Goal: Task Accomplishment & Management: Use online tool/utility

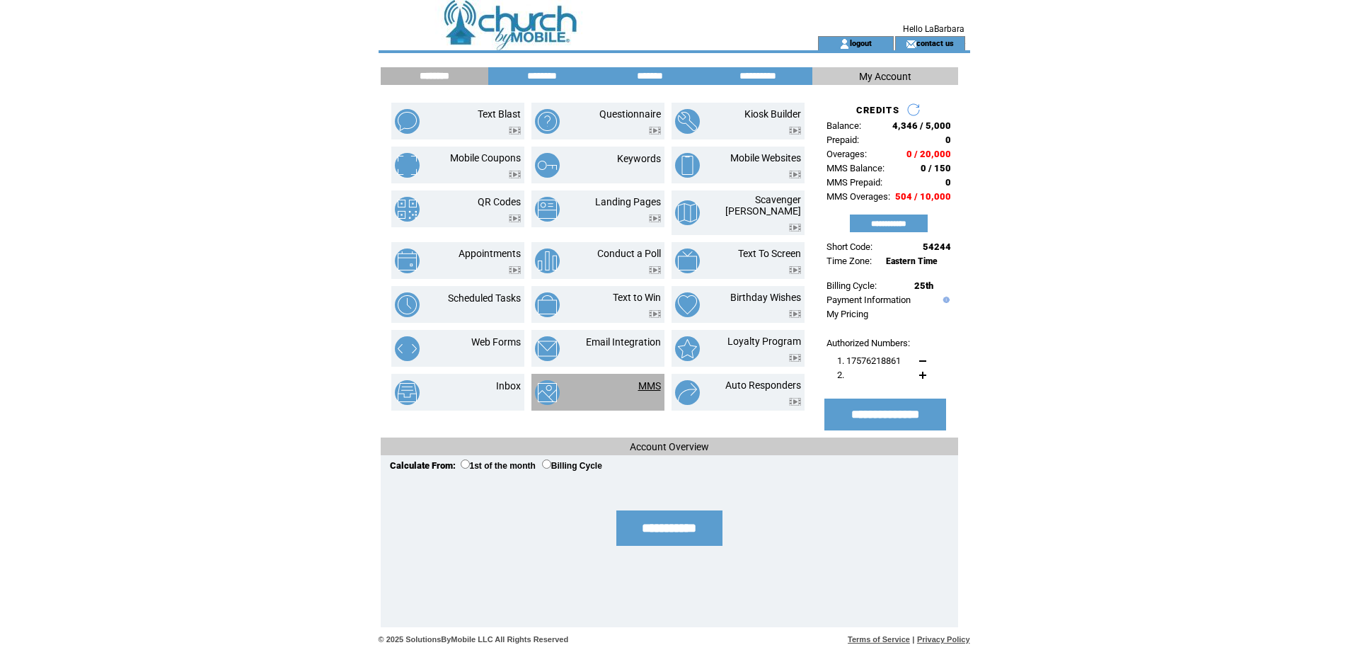
click at [652, 380] on link "MMS" at bounding box center [649, 385] width 23 height 11
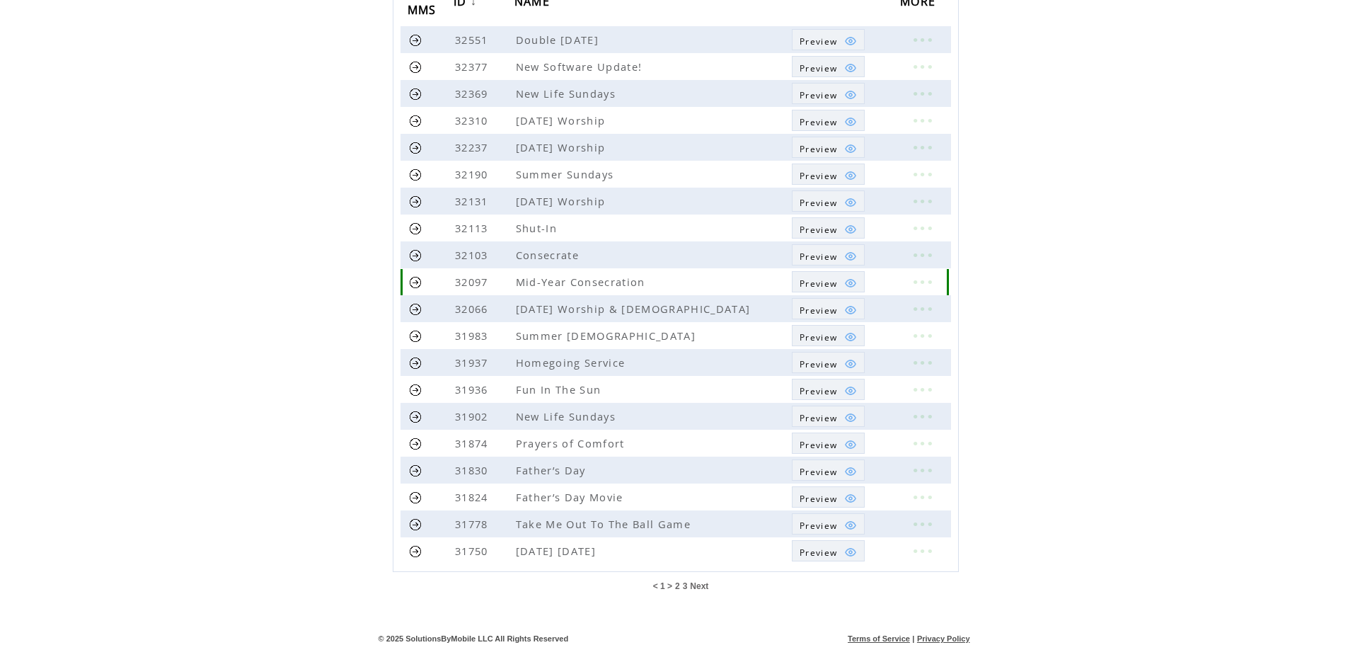
scroll to position [189, 0]
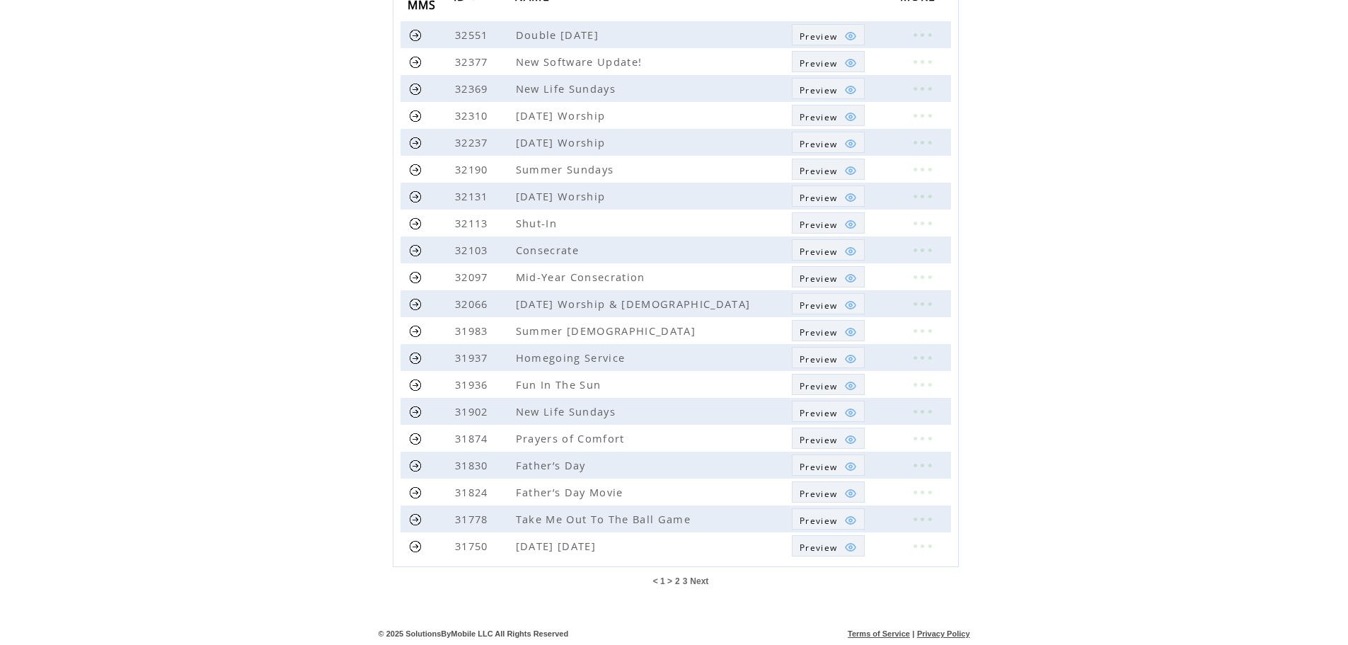
click at [696, 579] on span "Next" at bounding box center [699, 581] width 18 height 10
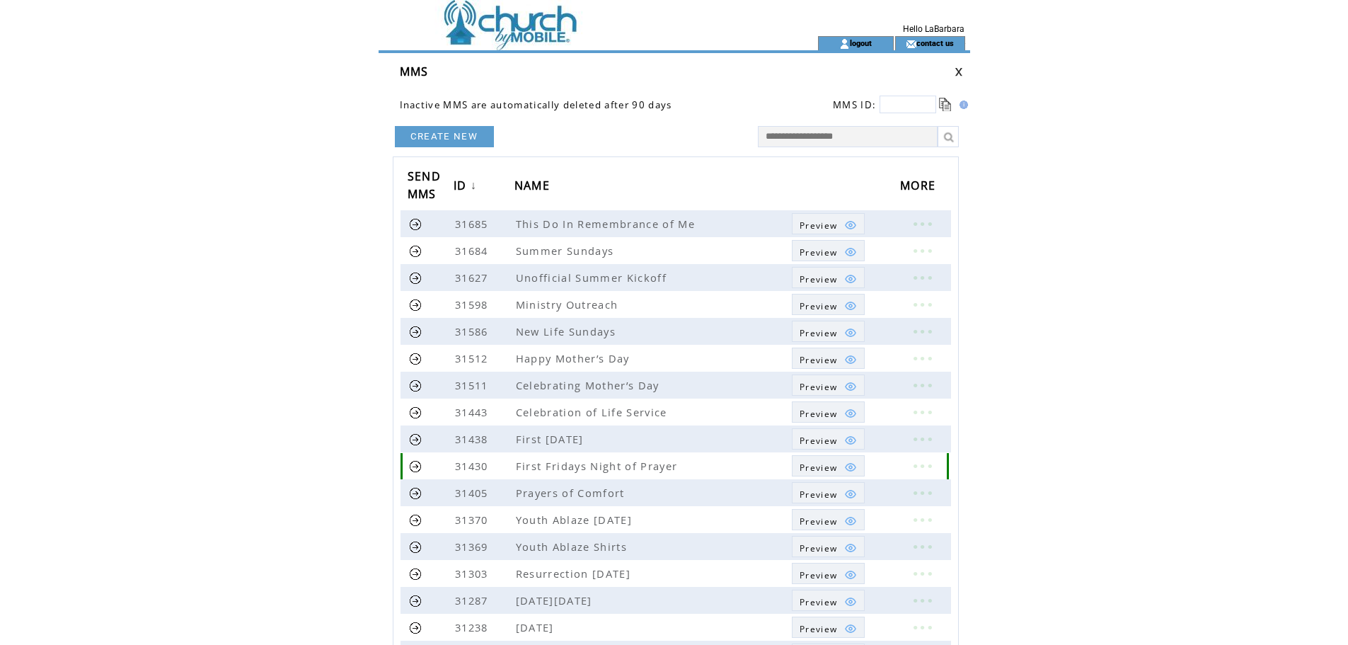
click at [415, 463] on link at bounding box center [415, 465] width 13 height 13
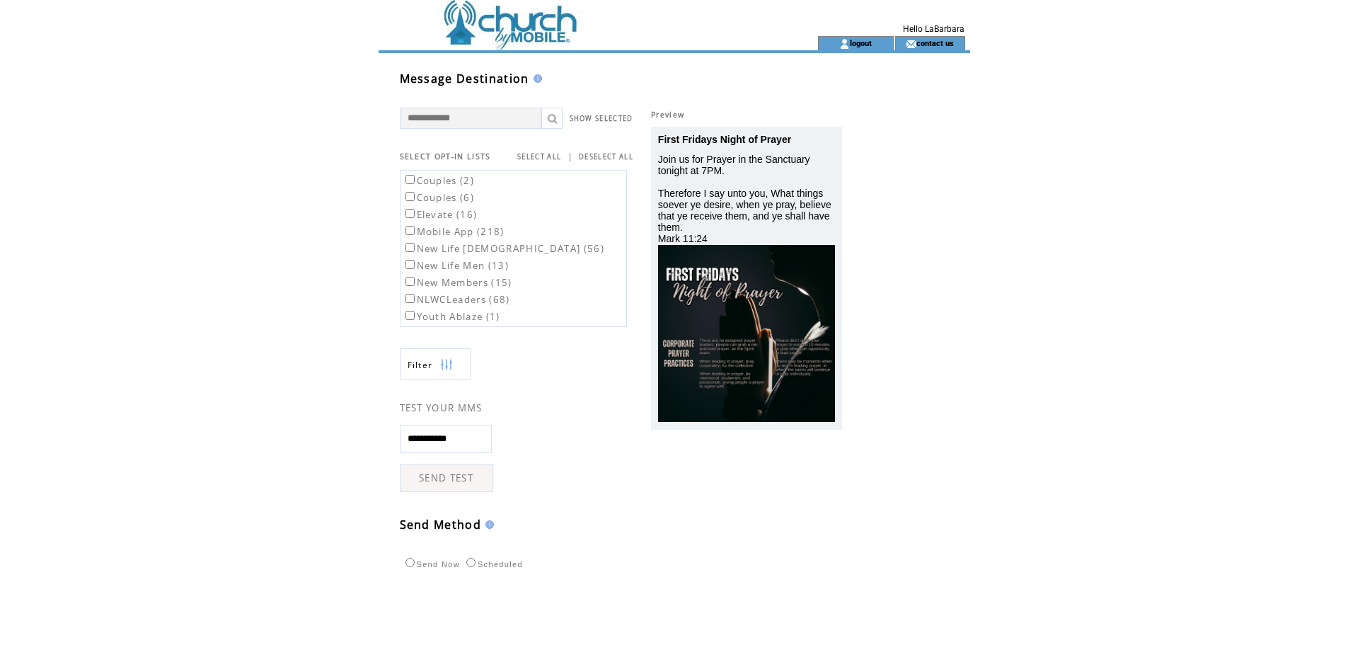
click at [476, 236] on label "Mobile App (218)" at bounding box center [454, 231] width 102 height 13
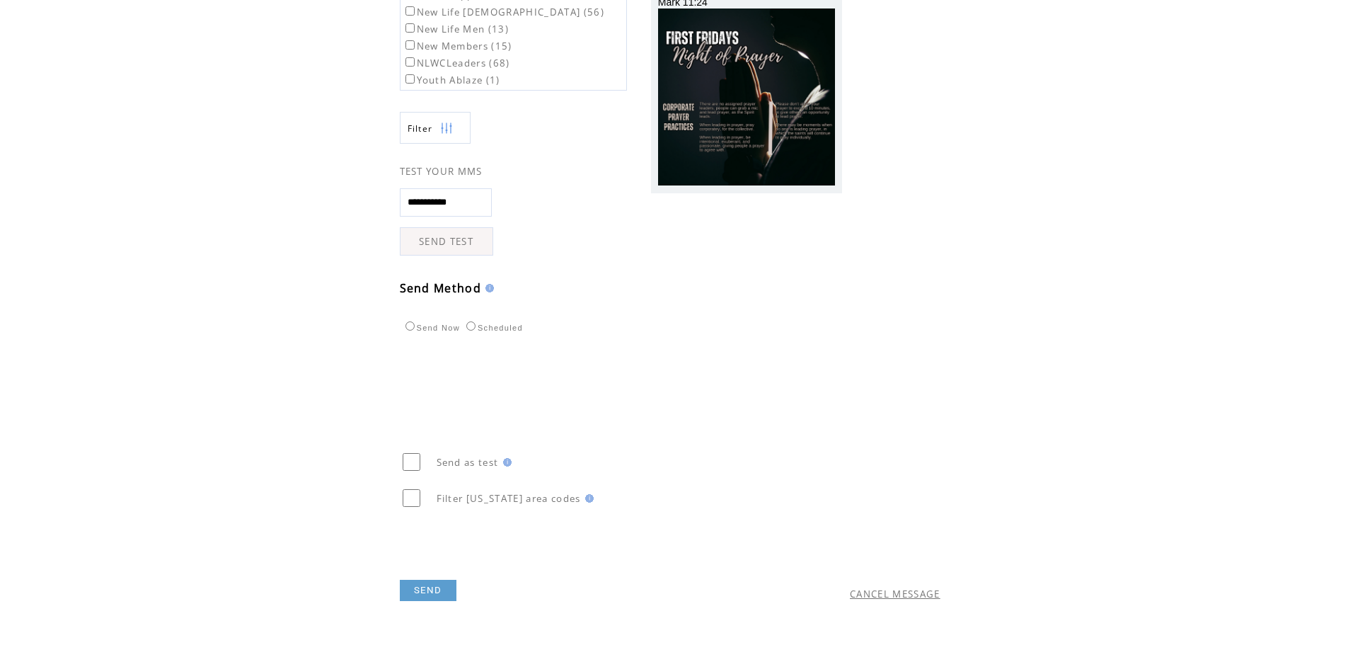
scroll to position [256, 0]
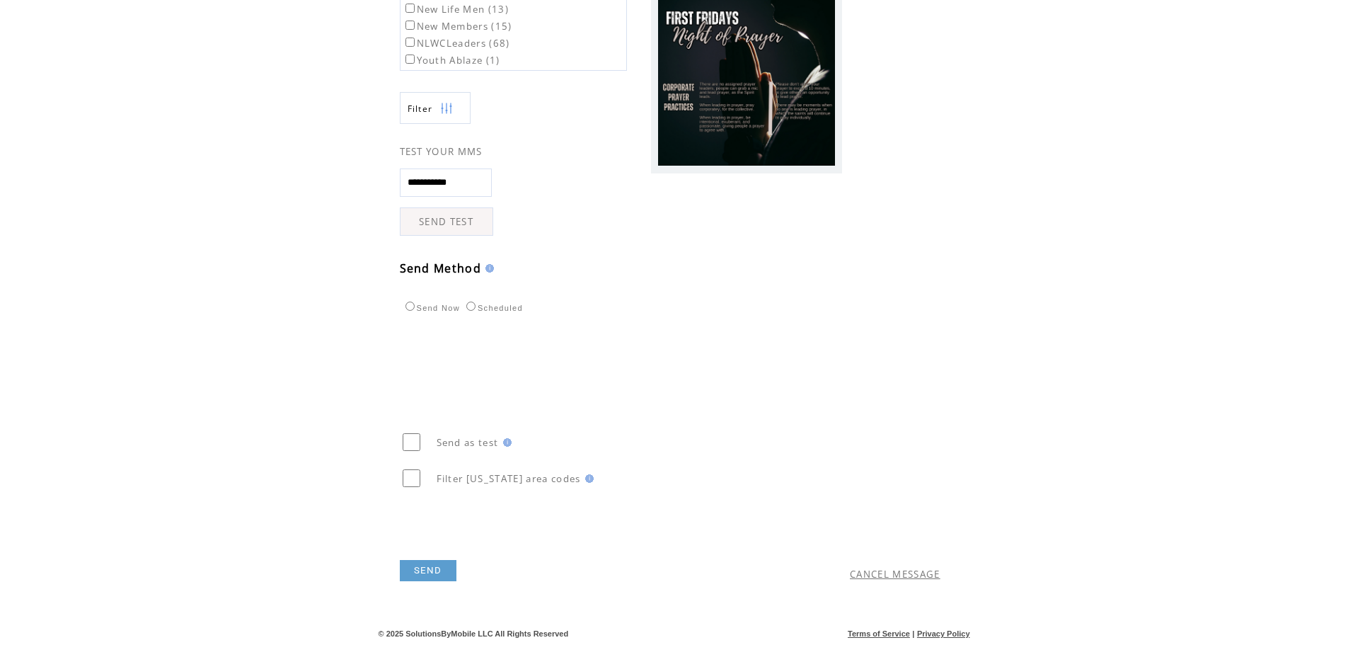
click at [429, 572] on link "SEND" at bounding box center [428, 570] width 57 height 21
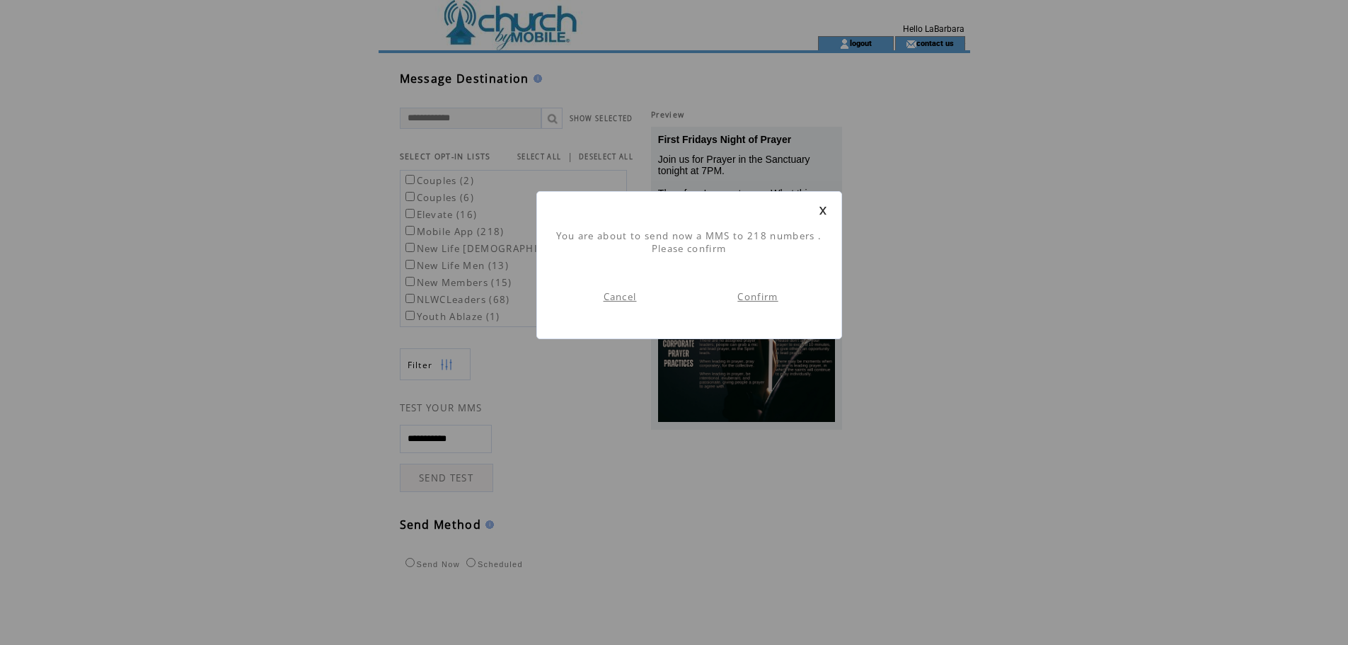
scroll to position [1, 0]
click at [769, 298] on link "Confirm" at bounding box center [757, 296] width 40 height 13
click at [635, 284] on link "Go To Dashboard" at bounding box center [619, 283] width 89 height 13
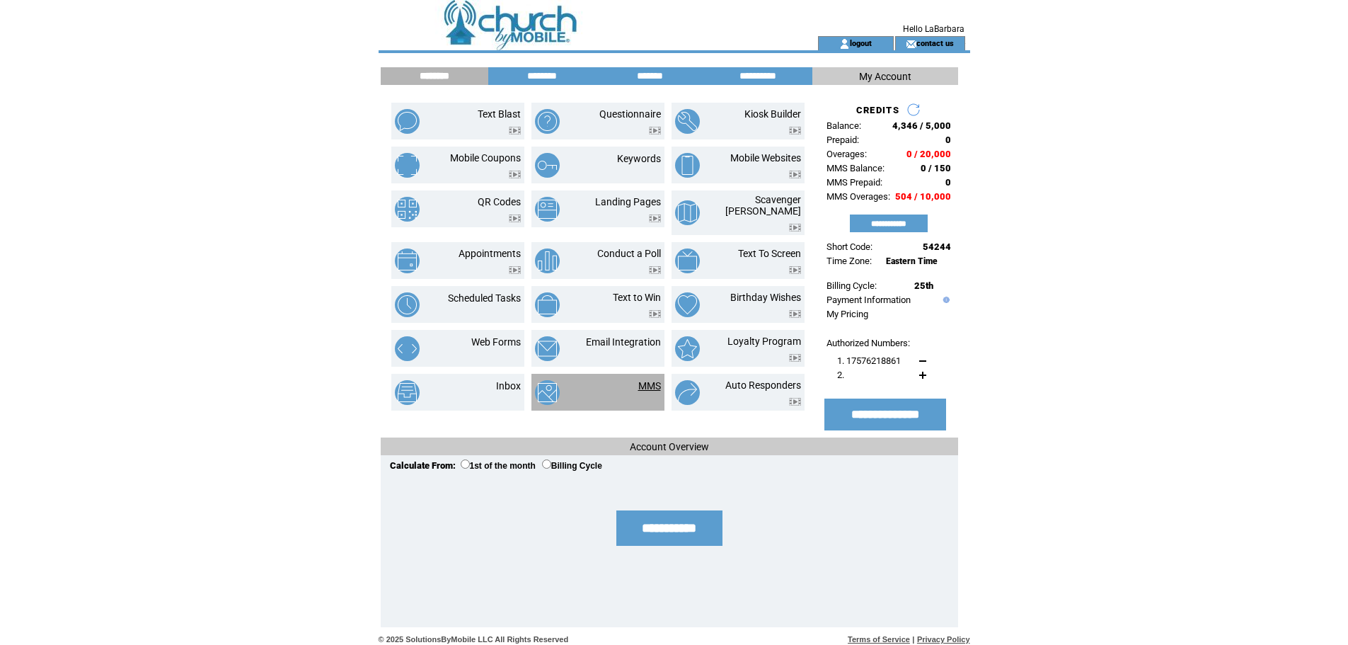
click at [649, 380] on link "MMS" at bounding box center [649, 385] width 23 height 11
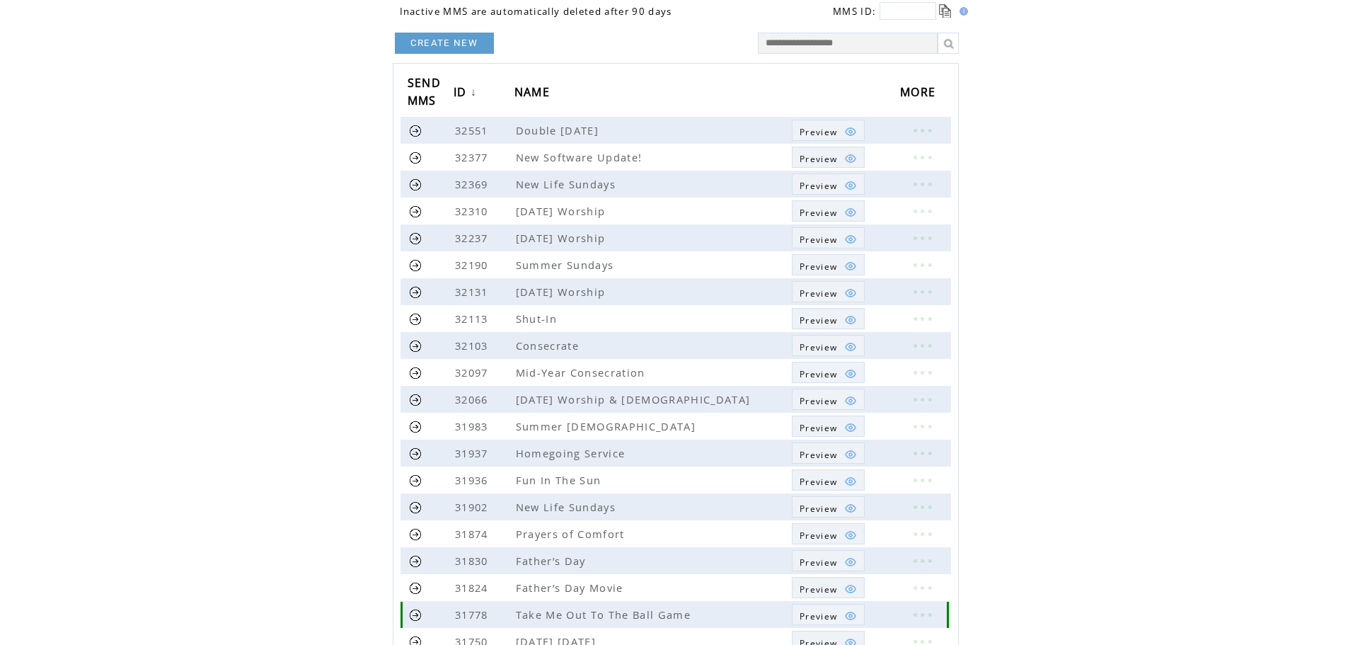
scroll to position [189, 0]
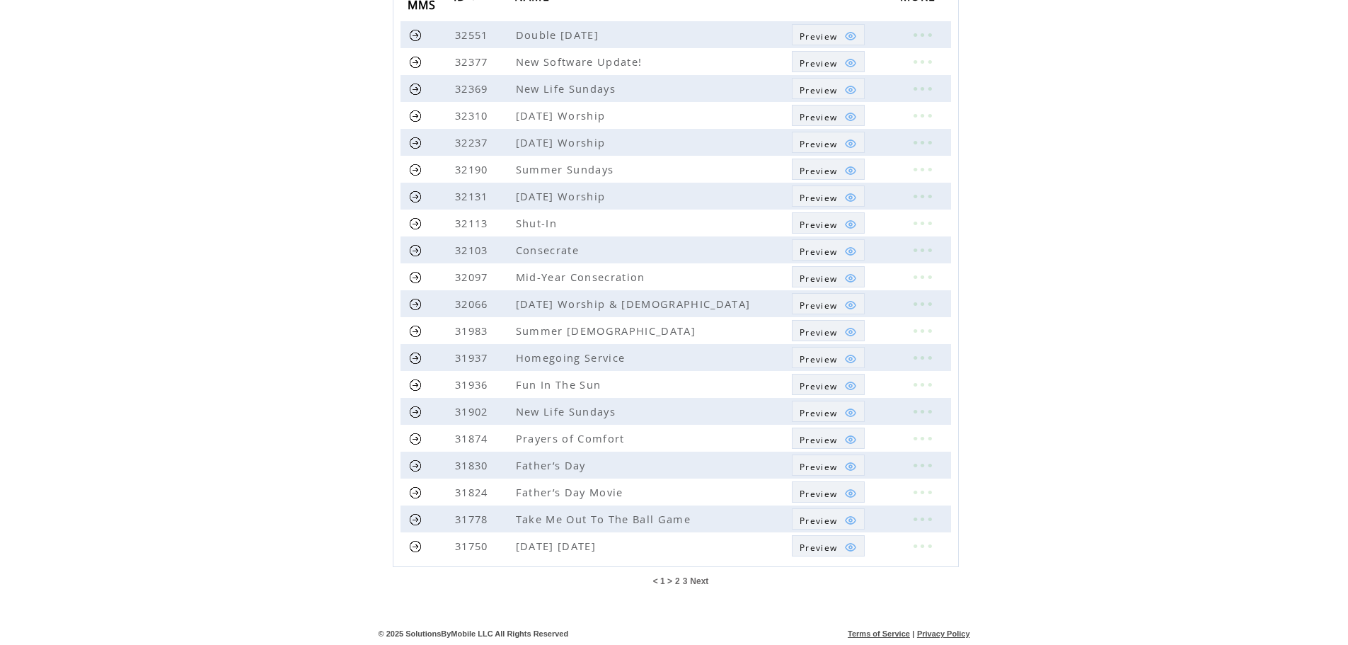
click at [694, 578] on span "Next" at bounding box center [699, 581] width 18 height 10
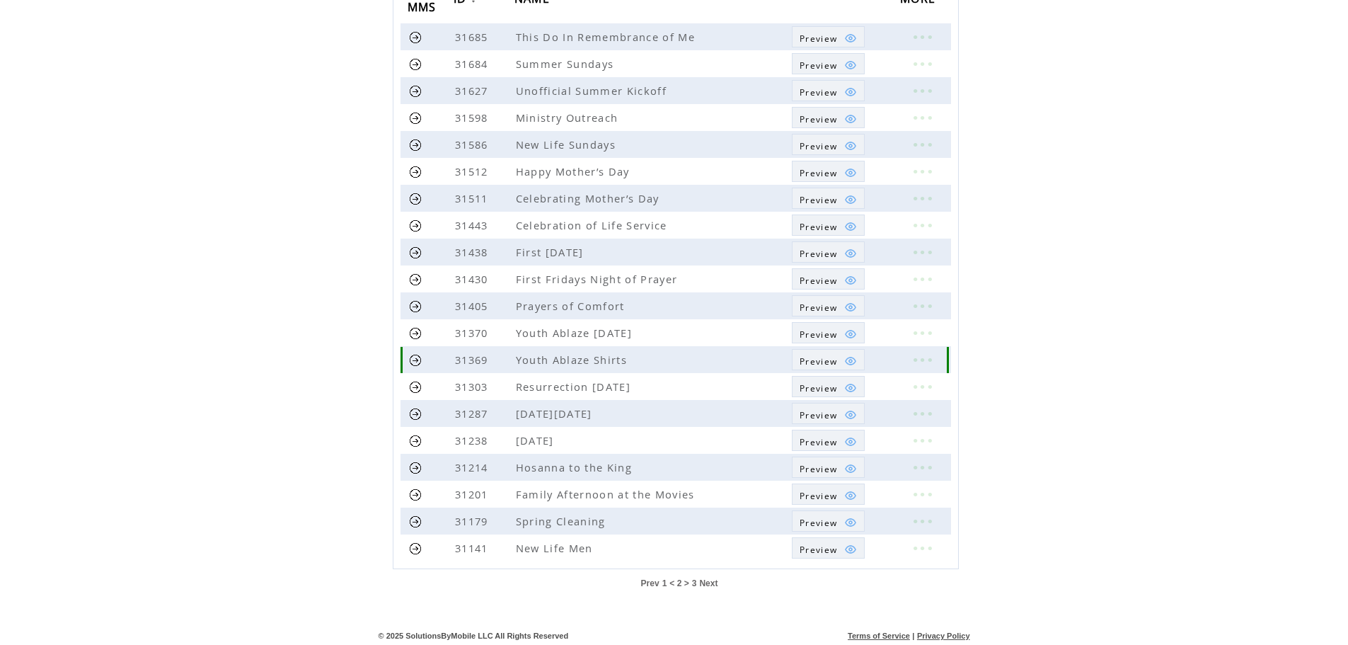
scroll to position [189, 0]
click at [930, 279] on link at bounding box center [922, 276] width 42 height 18
click at [838, 287] on link "EDIT" at bounding box center [845, 286] width 23 height 13
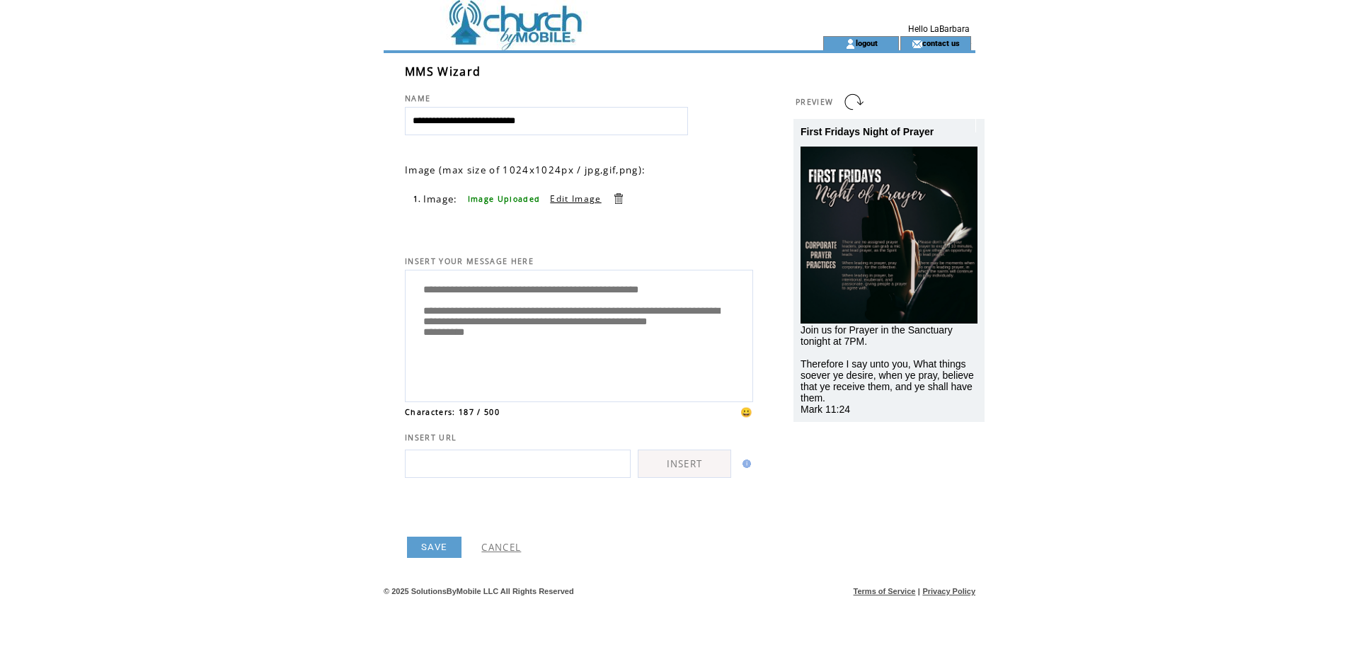
drag, startPoint x: 519, startPoint y: 364, endPoint x: 416, endPoint y: 296, distance: 123.1
click at [416, 296] on textarea "**********" at bounding box center [579, 334] width 333 height 120
click at [529, 19] on td at bounding box center [578, 18] width 388 height 36
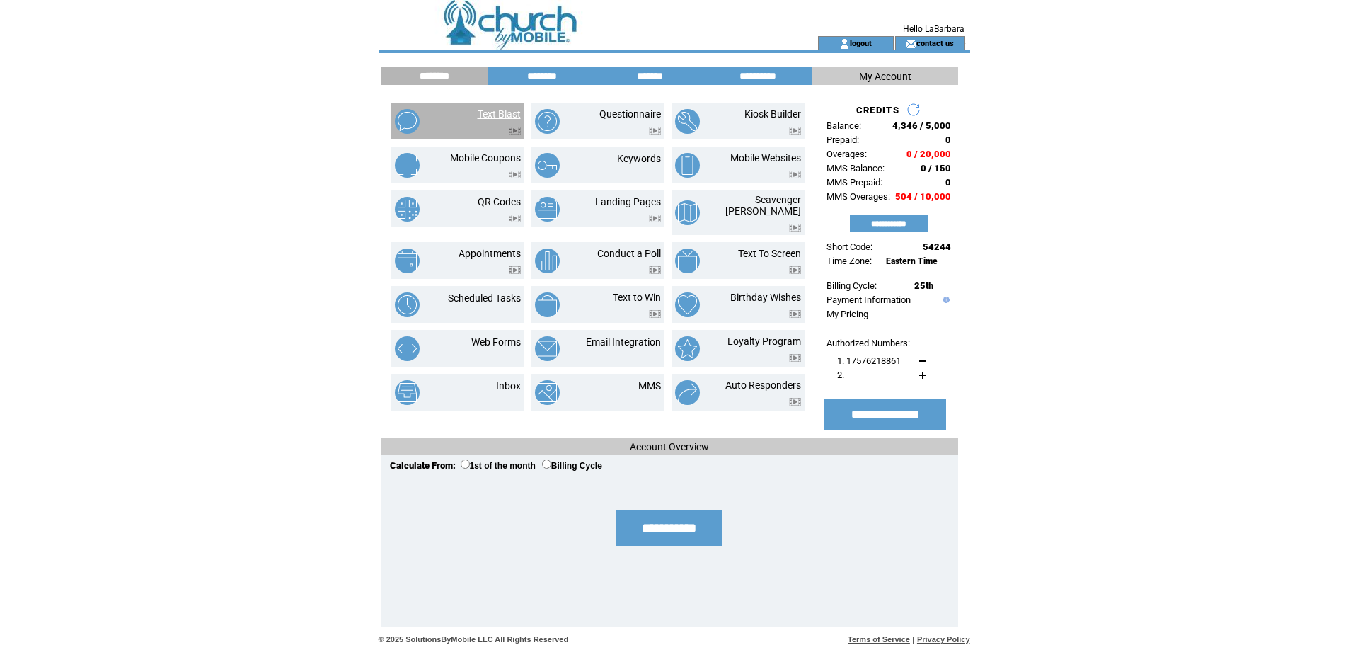
click at [503, 116] on link "Text Blast" at bounding box center [499, 113] width 43 height 11
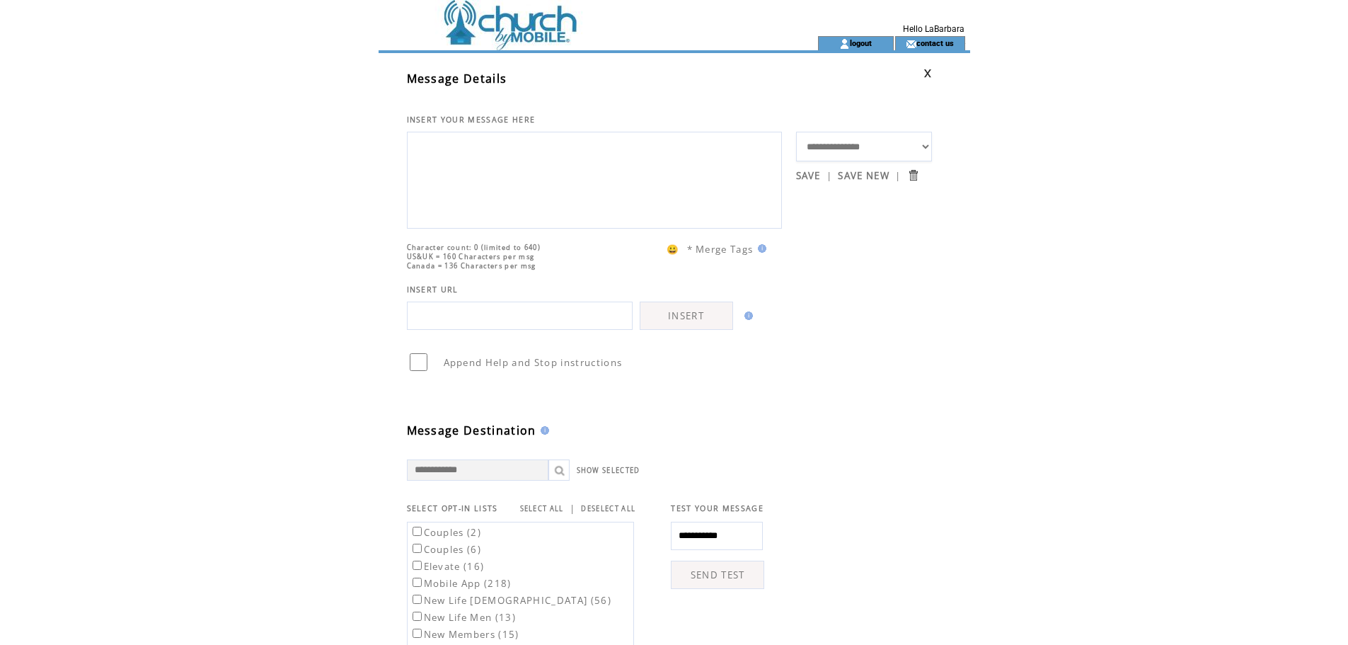
click at [511, 204] on textarea at bounding box center [594, 178] width 359 height 85
paste textarea "**********"
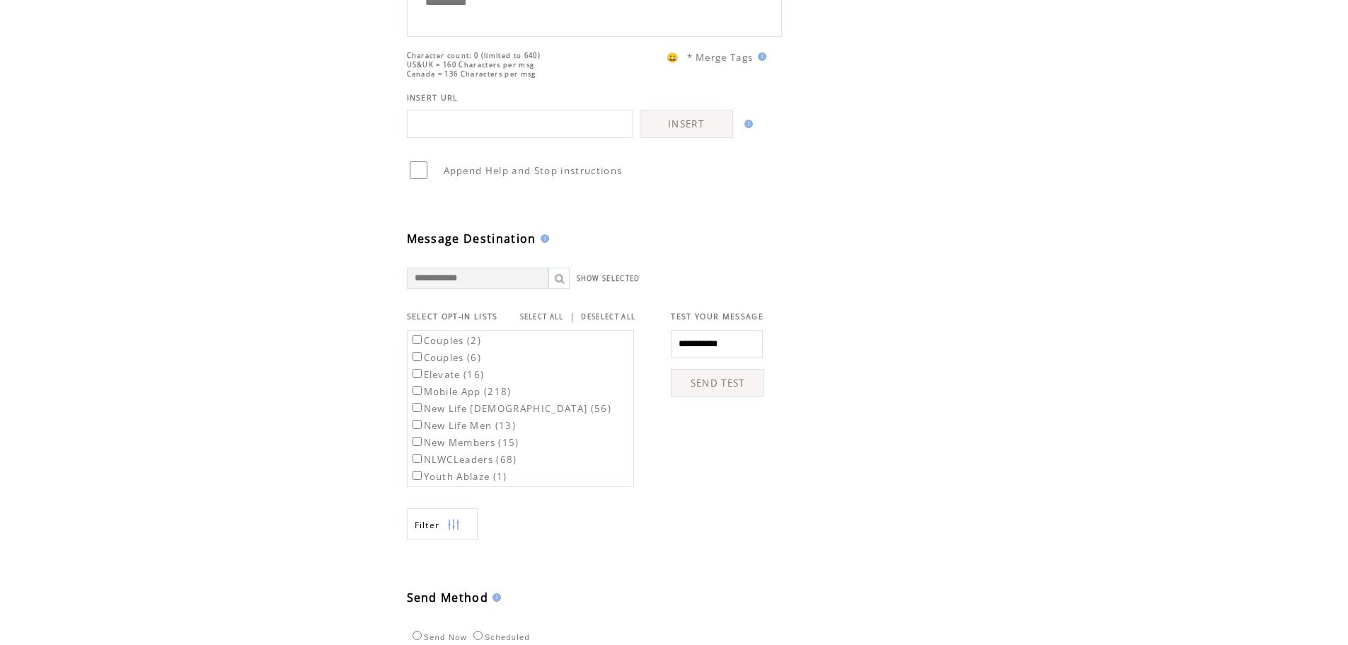
scroll to position [212, 0]
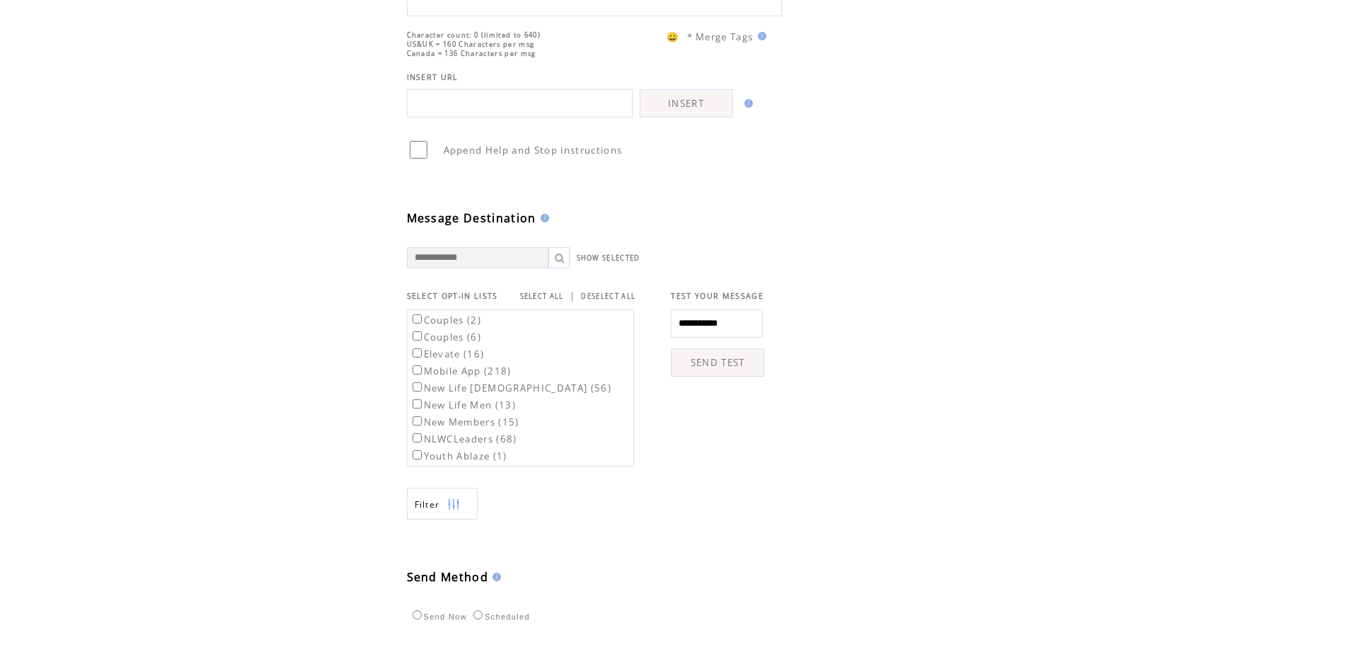
click at [501, 377] on label "Mobile App (218)" at bounding box center [461, 370] width 102 height 13
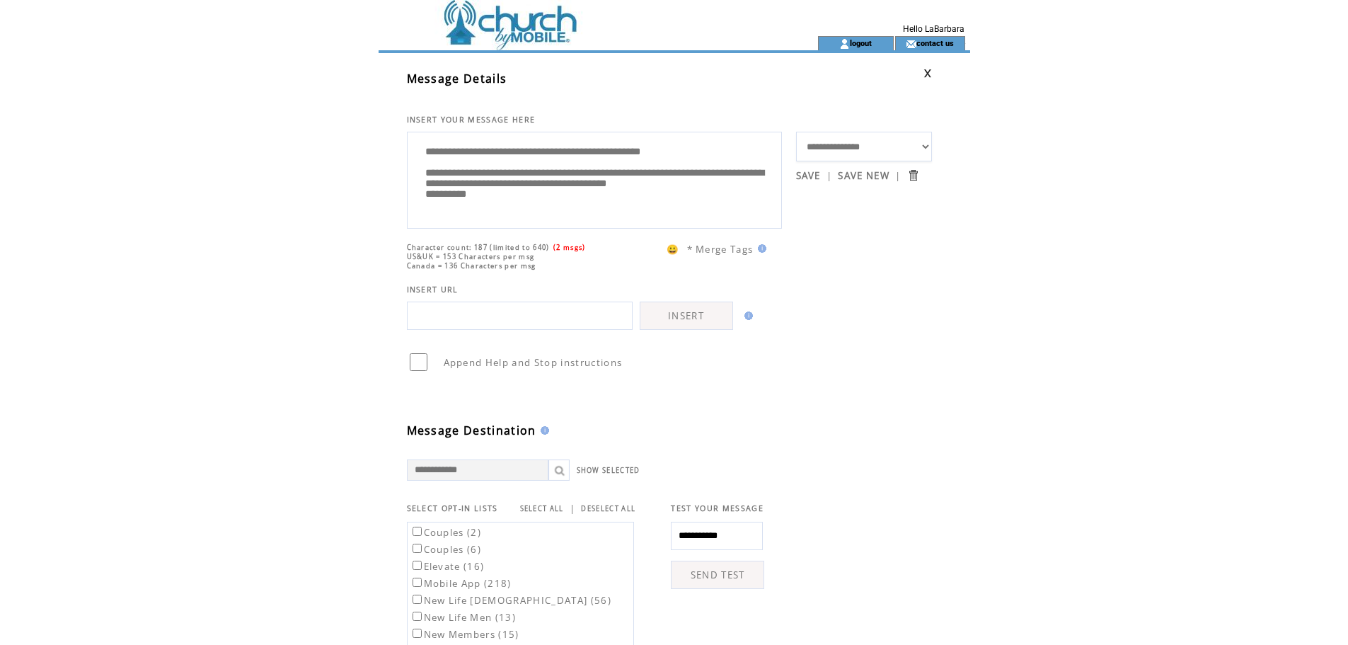
click at [422, 221] on textarea "**********" at bounding box center [594, 178] width 359 height 85
drag, startPoint x: 570, startPoint y: 183, endPoint x: 413, endPoint y: 180, distance: 157.1
click at [413, 180] on div "**********" at bounding box center [594, 180] width 375 height 97
click at [679, 157] on textarea "**********" at bounding box center [594, 178] width 359 height 85
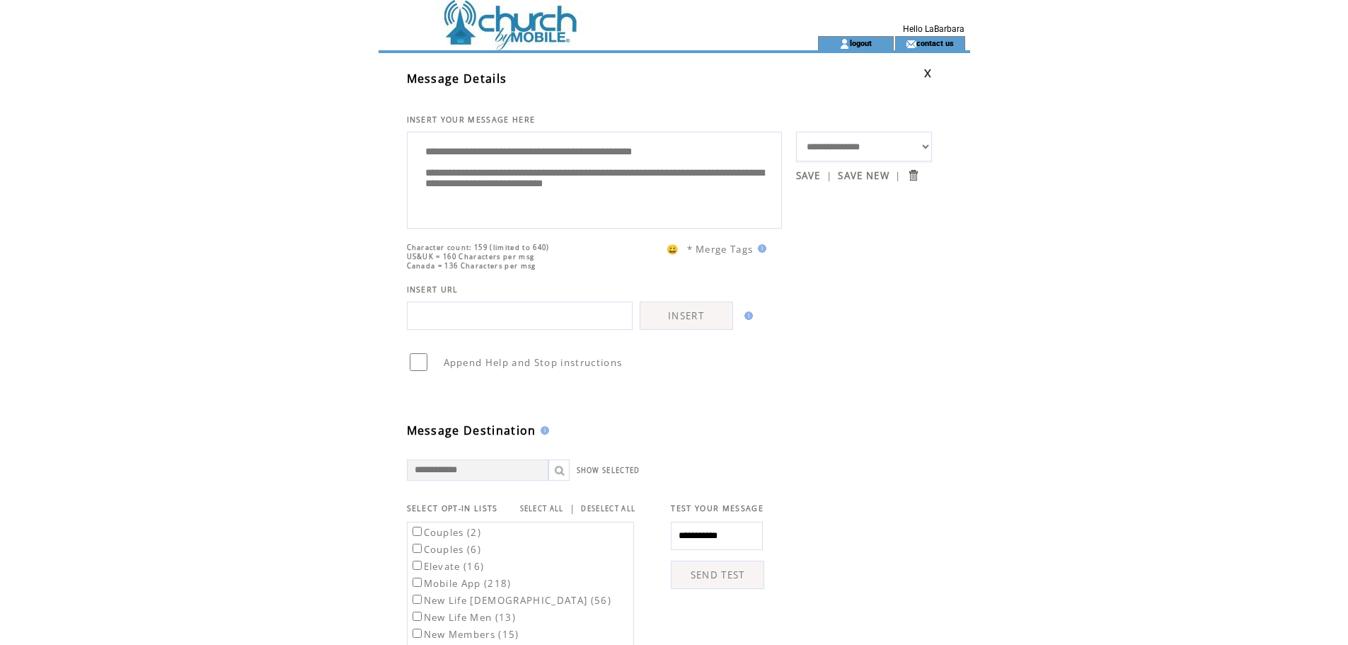
type textarea "**********"
click at [286, 365] on html "**********" at bounding box center [674, 322] width 1348 height 645
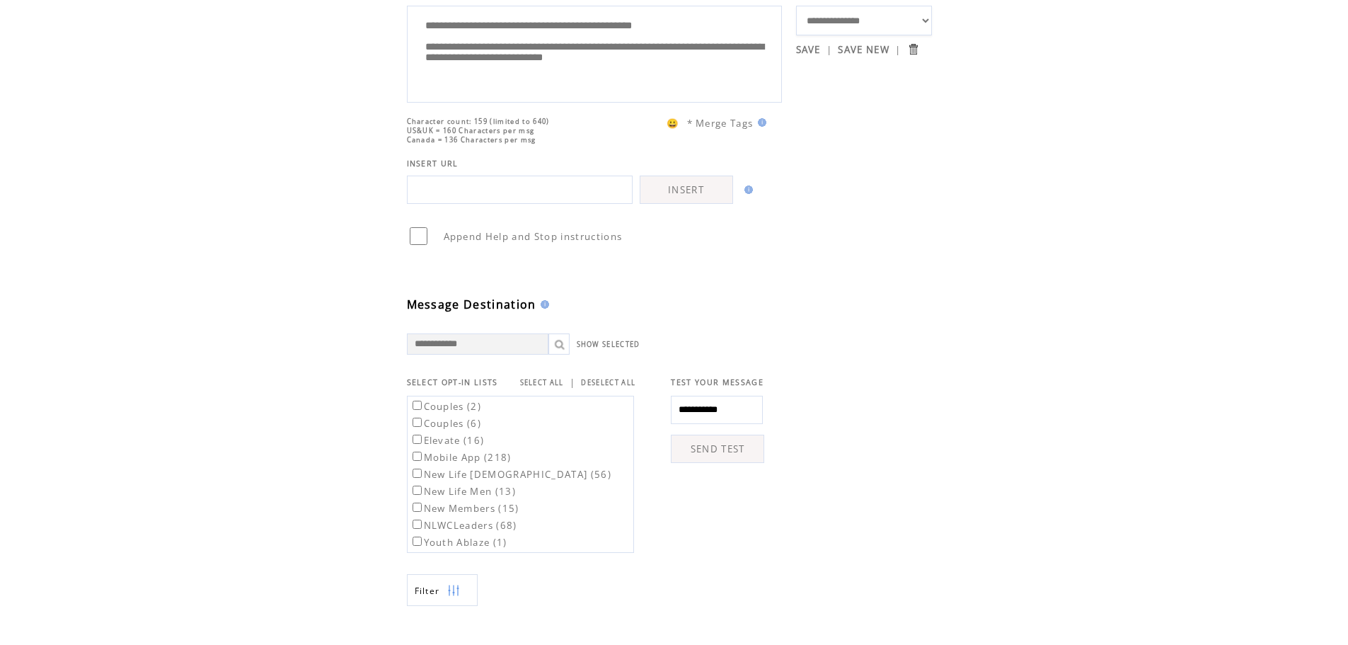
scroll to position [411, 0]
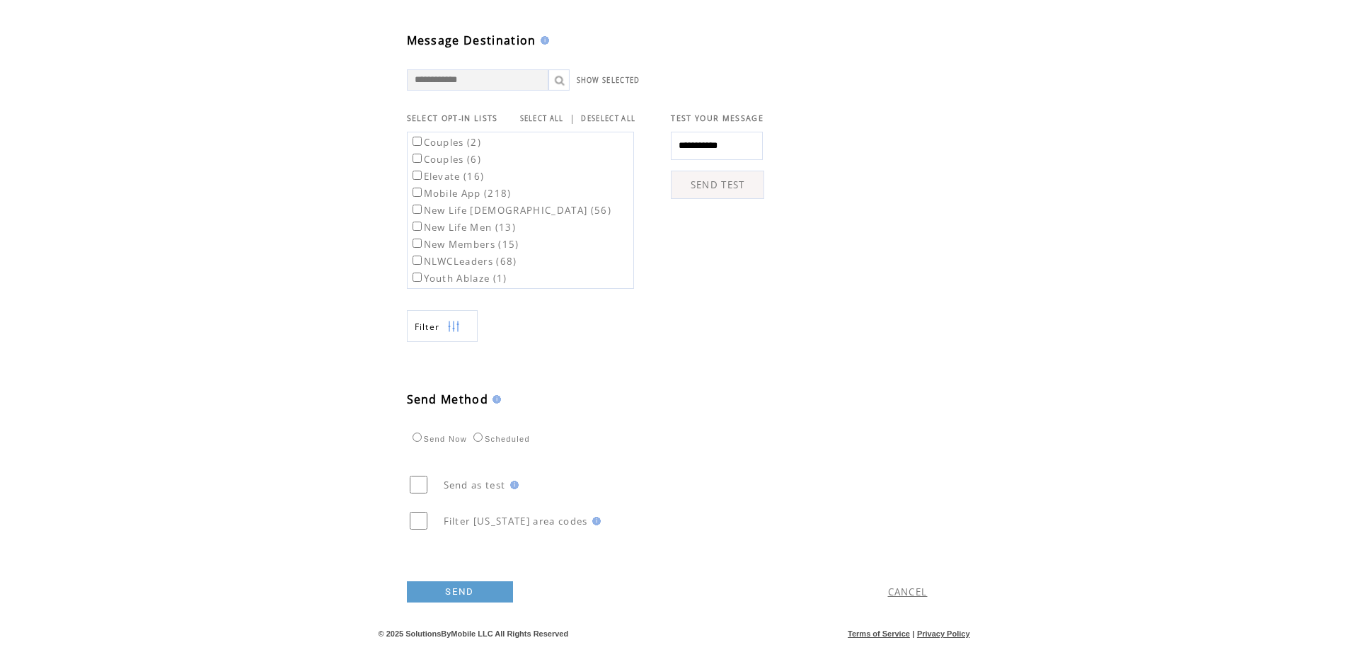
click at [488, 590] on link "SEND" at bounding box center [460, 591] width 106 height 21
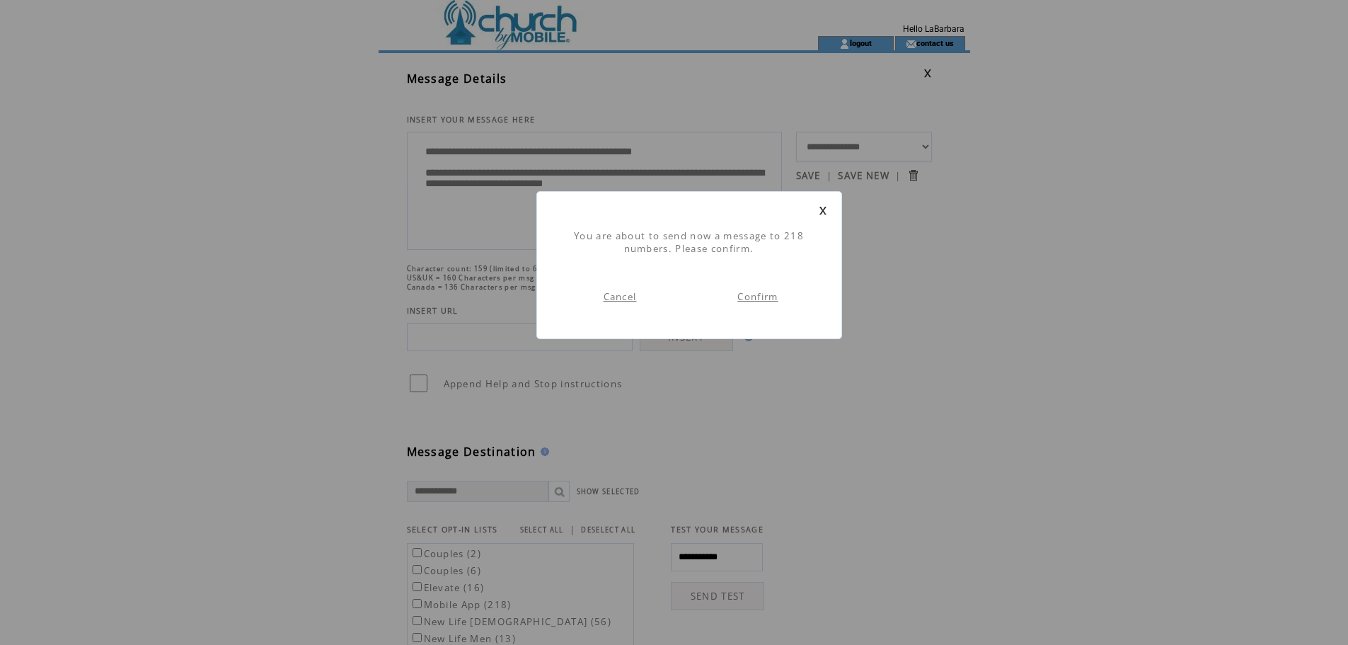
scroll to position [1, 0]
click at [766, 296] on link "Confirm" at bounding box center [757, 296] width 40 height 13
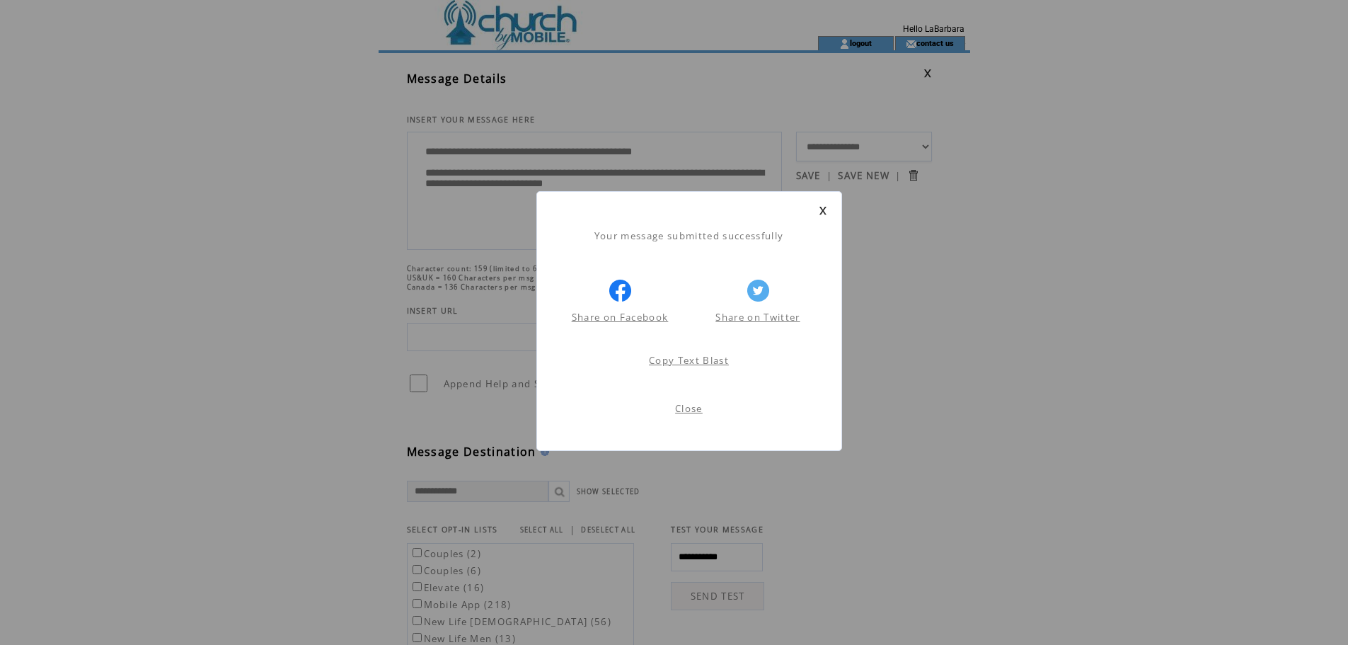
scroll to position [1, 0]
click at [694, 410] on link "Close" at bounding box center [689, 408] width 28 height 13
